Goal: Check status: Check status

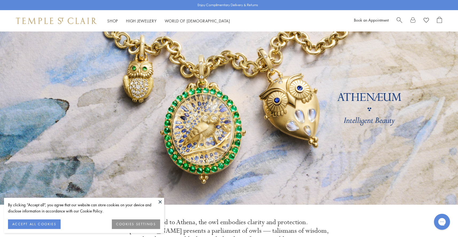
scroll to position [14, 0]
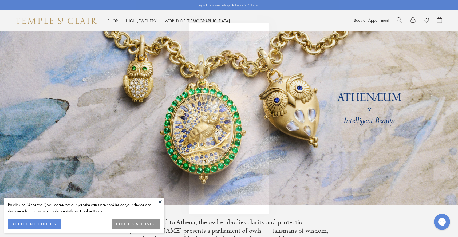
click at [40, 224] on button "ACCEPT ALL COOKIES" at bounding box center [34, 224] width 53 height 10
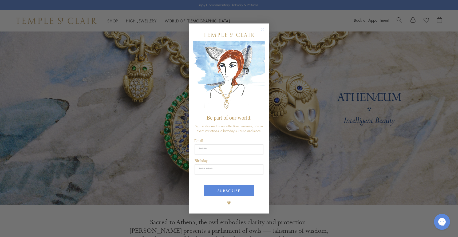
click at [262, 29] on circle "Close dialog" at bounding box center [263, 29] width 6 height 6
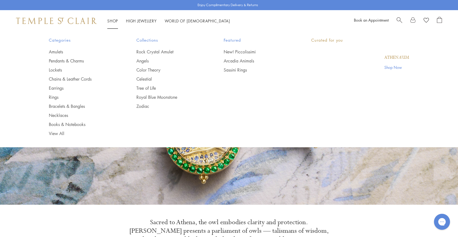
click at [110, 21] on link "Shop Shop" at bounding box center [112, 20] width 11 height 5
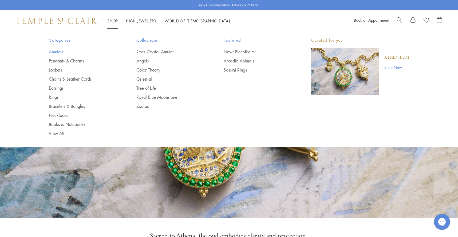
click at [59, 51] on link "Amulets" at bounding box center [82, 52] width 66 height 6
click at [75, 104] on link "Bracelets & Bangles" at bounding box center [82, 106] width 66 height 6
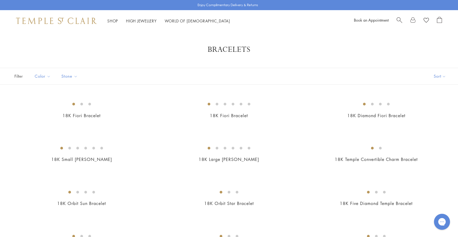
click at [412, 20] on link at bounding box center [412, 21] width 5 height 8
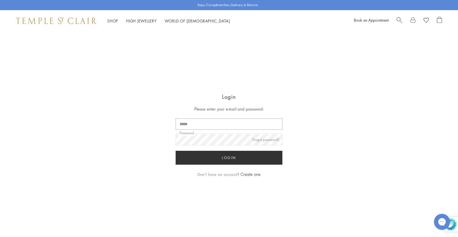
type input "**********"
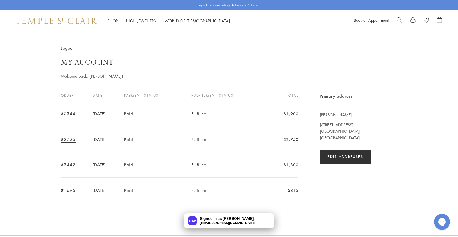
click at [66, 113] on link "#7344" at bounding box center [68, 114] width 15 height 6
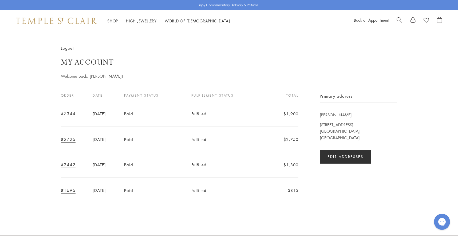
click at [71, 114] on link "#7344" at bounding box center [68, 114] width 15 height 6
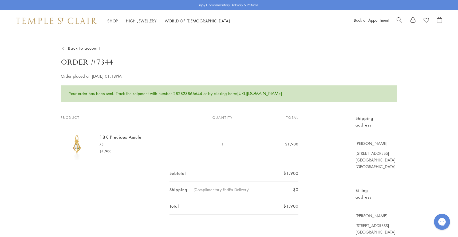
click at [76, 146] on img at bounding box center [77, 144] width 32 height 32
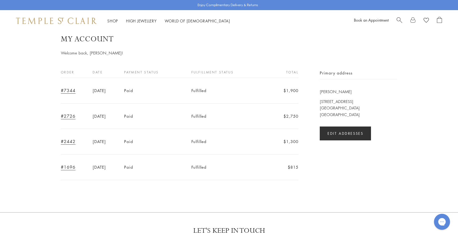
scroll to position [24, 0]
click at [67, 165] on link "#1696" at bounding box center [68, 166] width 15 height 6
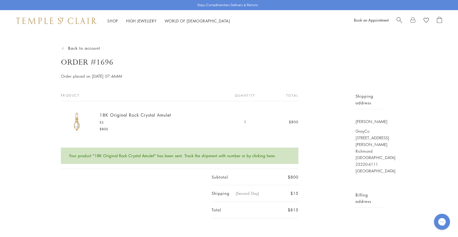
click at [77, 127] on img at bounding box center [77, 122] width 32 height 32
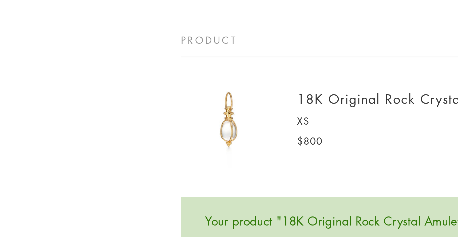
scroll to position [13, 0]
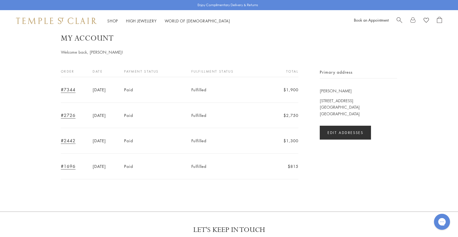
click at [71, 88] on link "#7344" at bounding box center [68, 90] width 15 height 6
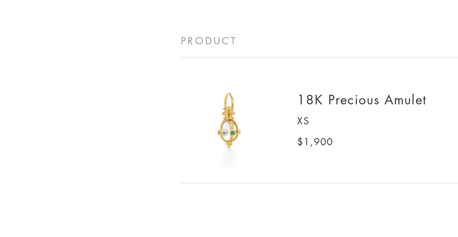
scroll to position [41, 0]
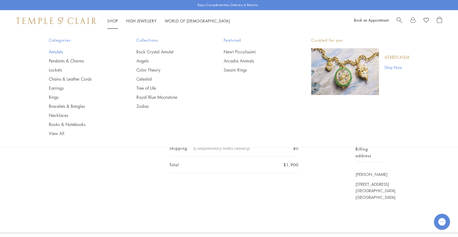
click at [58, 50] on link "Amulets" at bounding box center [82, 52] width 66 height 6
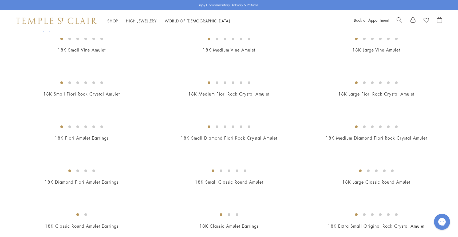
scroll to position [109, 0]
click at [0, 0] on img at bounding box center [0, 0] width 0 height 0
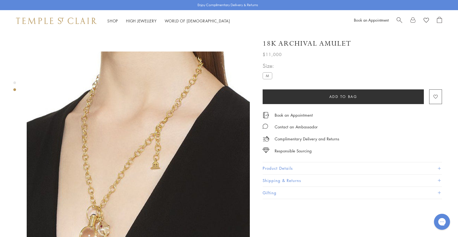
scroll to position [248, 0]
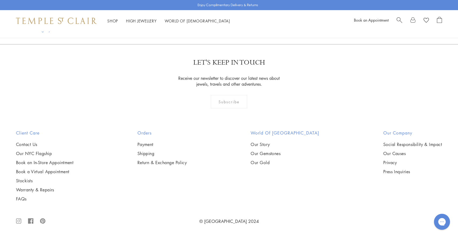
scroll to position [1261, 0]
click at [0, 0] on img at bounding box center [0, 0] width 0 height 0
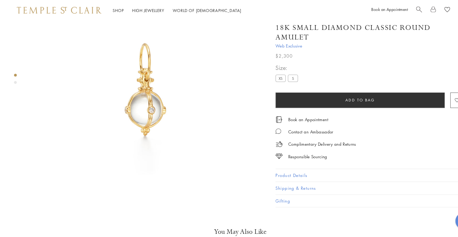
scroll to position [71, 0]
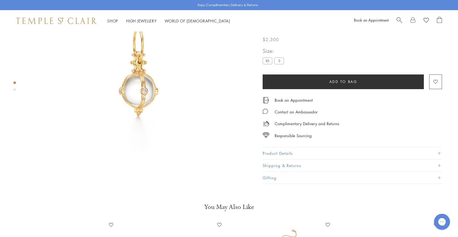
click at [143, 94] on img at bounding box center [138, 72] width 223 height 223
click at [139, 83] on img at bounding box center [138, 72] width 223 height 223
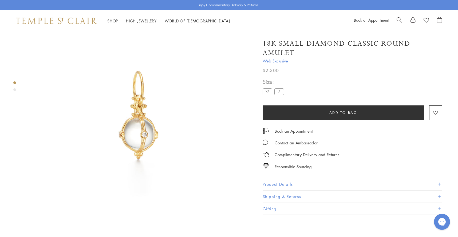
scroll to position [28, 0]
click at [413, 22] on link at bounding box center [412, 21] width 5 height 8
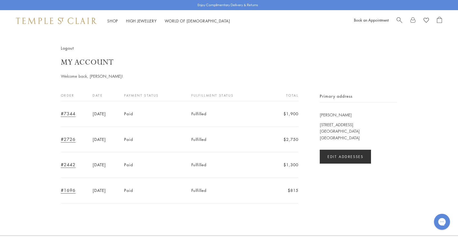
click at [67, 113] on link "#7344" at bounding box center [68, 114] width 15 height 6
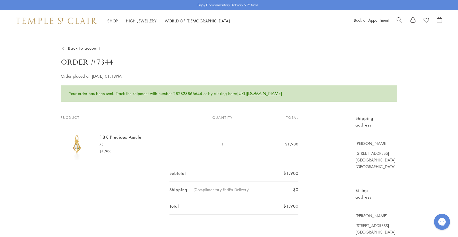
click at [75, 146] on img at bounding box center [77, 144] width 32 height 32
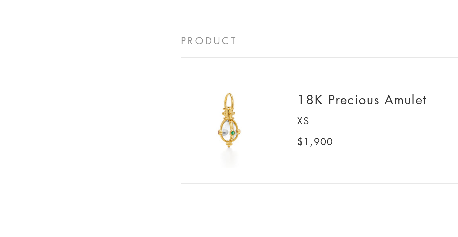
scroll to position [41, 0]
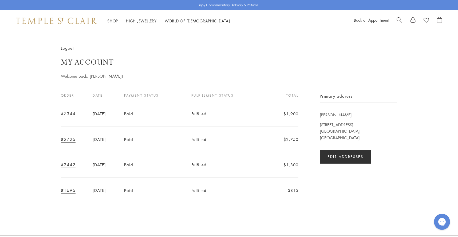
click at [69, 139] on link "#2726" at bounding box center [68, 139] width 15 height 6
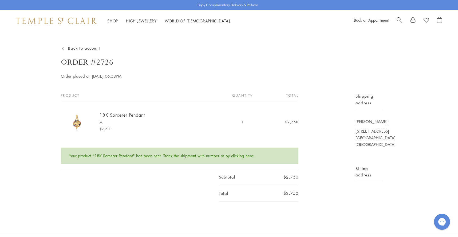
click at [77, 123] on img at bounding box center [77, 122] width 32 height 32
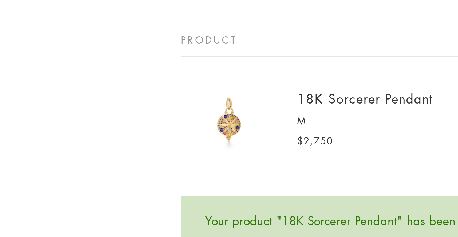
scroll to position [12, 0]
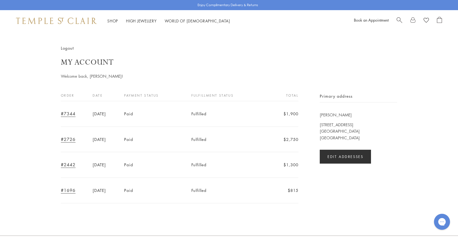
click at [69, 164] on link "#2442" at bounding box center [68, 165] width 15 height 6
click at [70, 189] on link "#1696" at bounding box center [68, 190] width 15 height 6
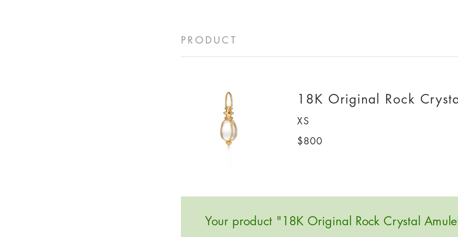
scroll to position [13, 0]
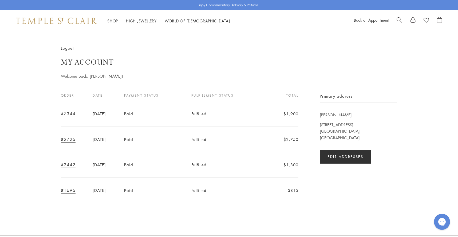
click at [63, 115] on link "#7344" at bounding box center [68, 114] width 15 height 6
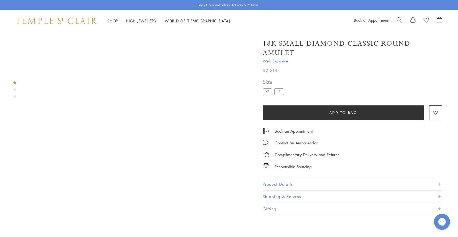
scroll to position [32, 0]
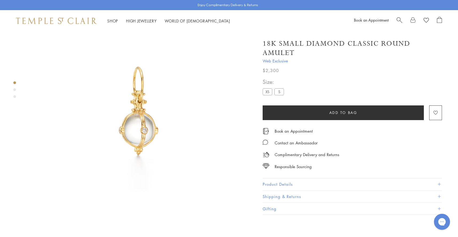
click at [367, 113] on button "Add to bag" at bounding box center [343, 112] width 161 height 15
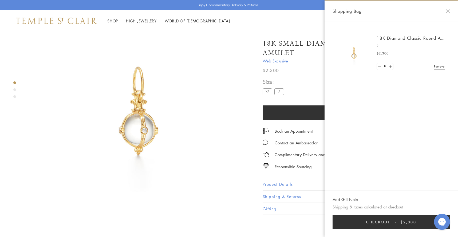
click at [378, 224] on span "Checkout" at bounding box center [378, 222] width 24 height 6
